Goal: Find specific page/section: Find specific page/section

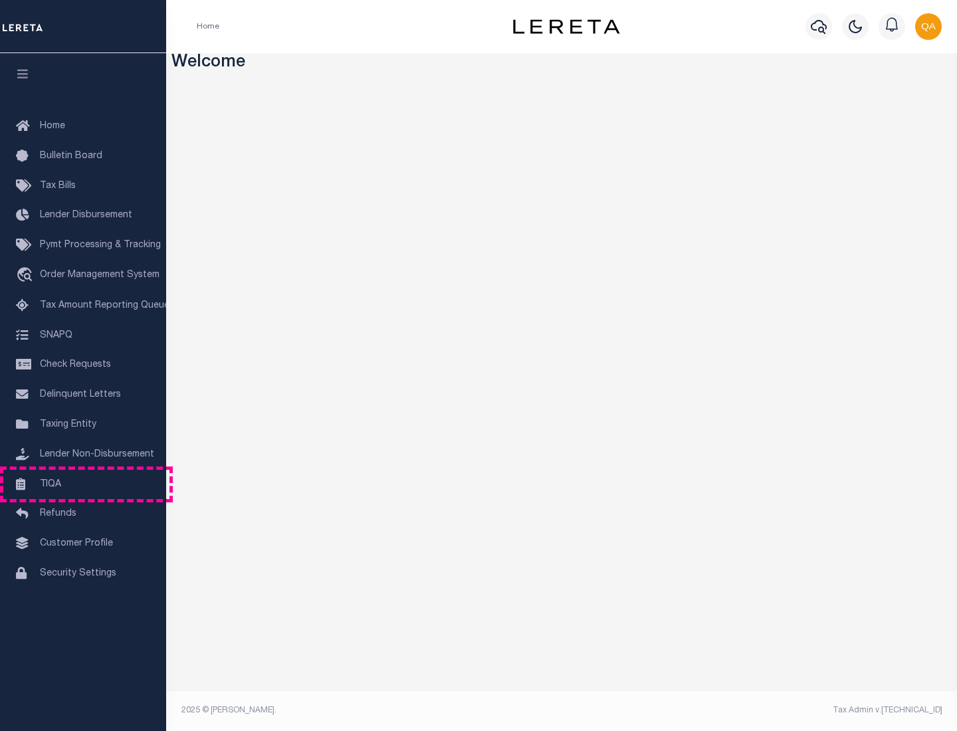
click at [83, 484] on link "TIQA" at bounding box center [83, 485] width 166 height 30
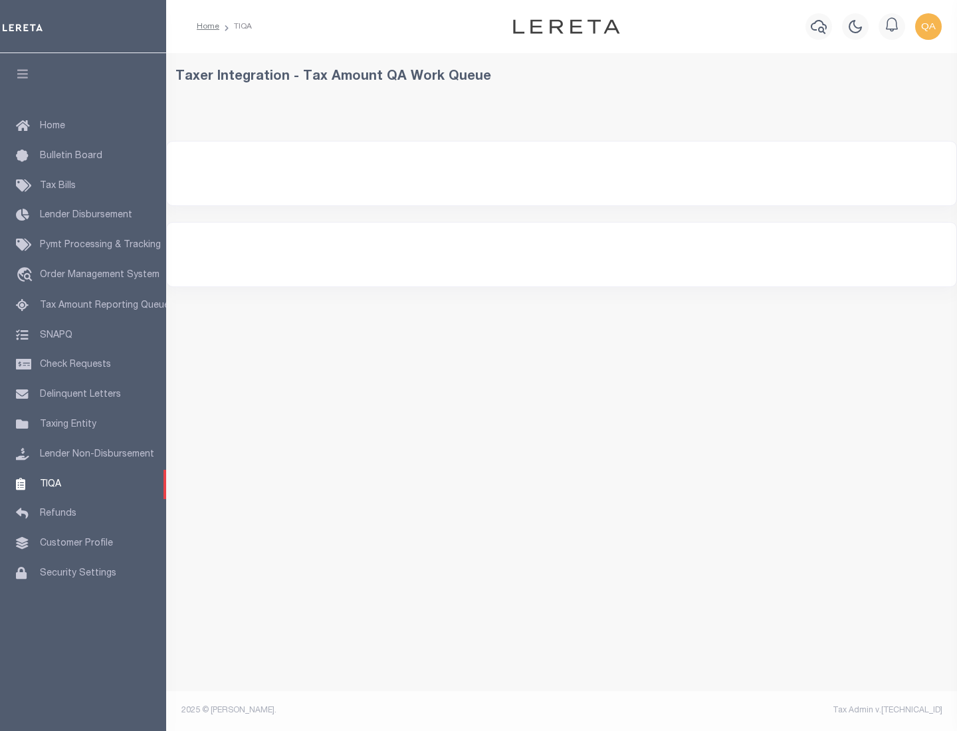
select select "200"
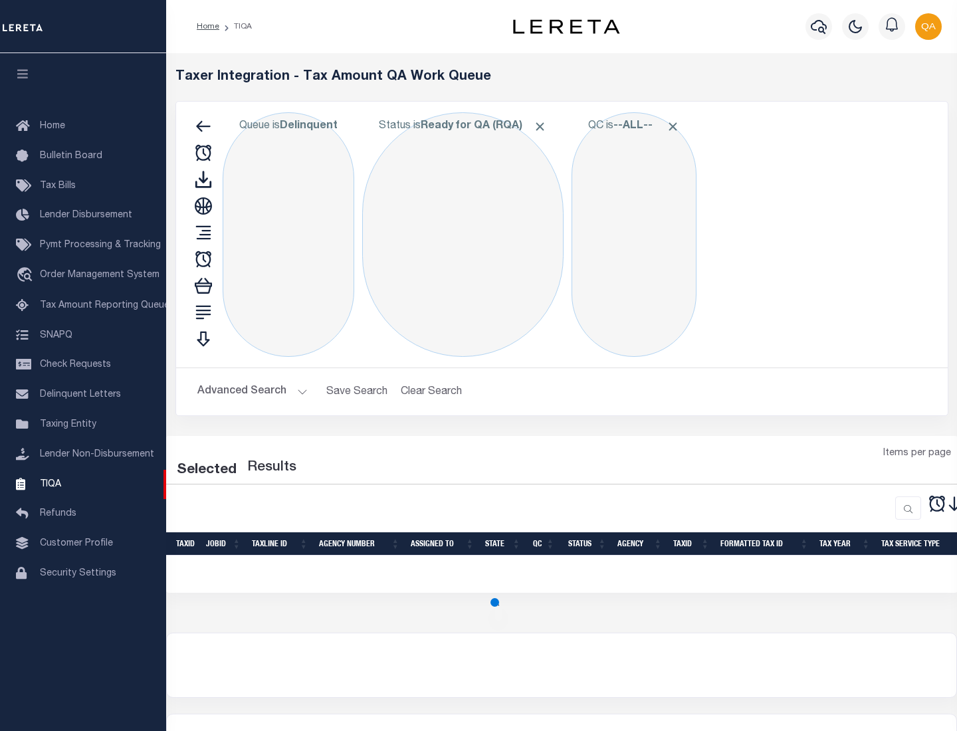
select select "200"
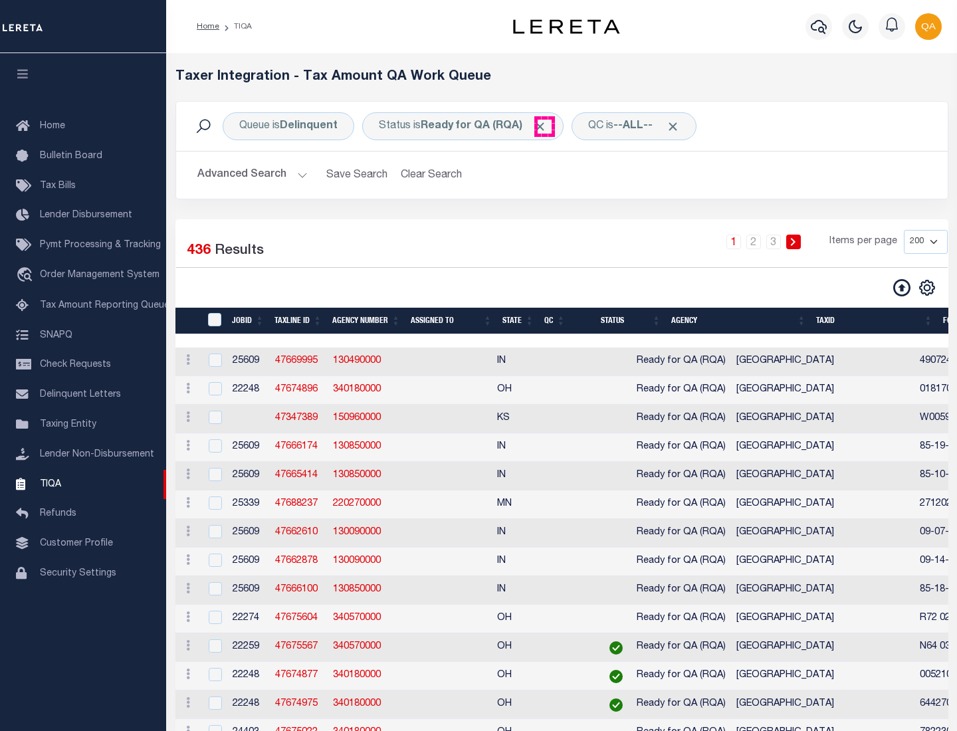
click at [545, 126] on span "Click to Remove" at bounding box center [540, 127] width 14 height 14
